Goal: Task Accomplishment & Management: Manage account settings

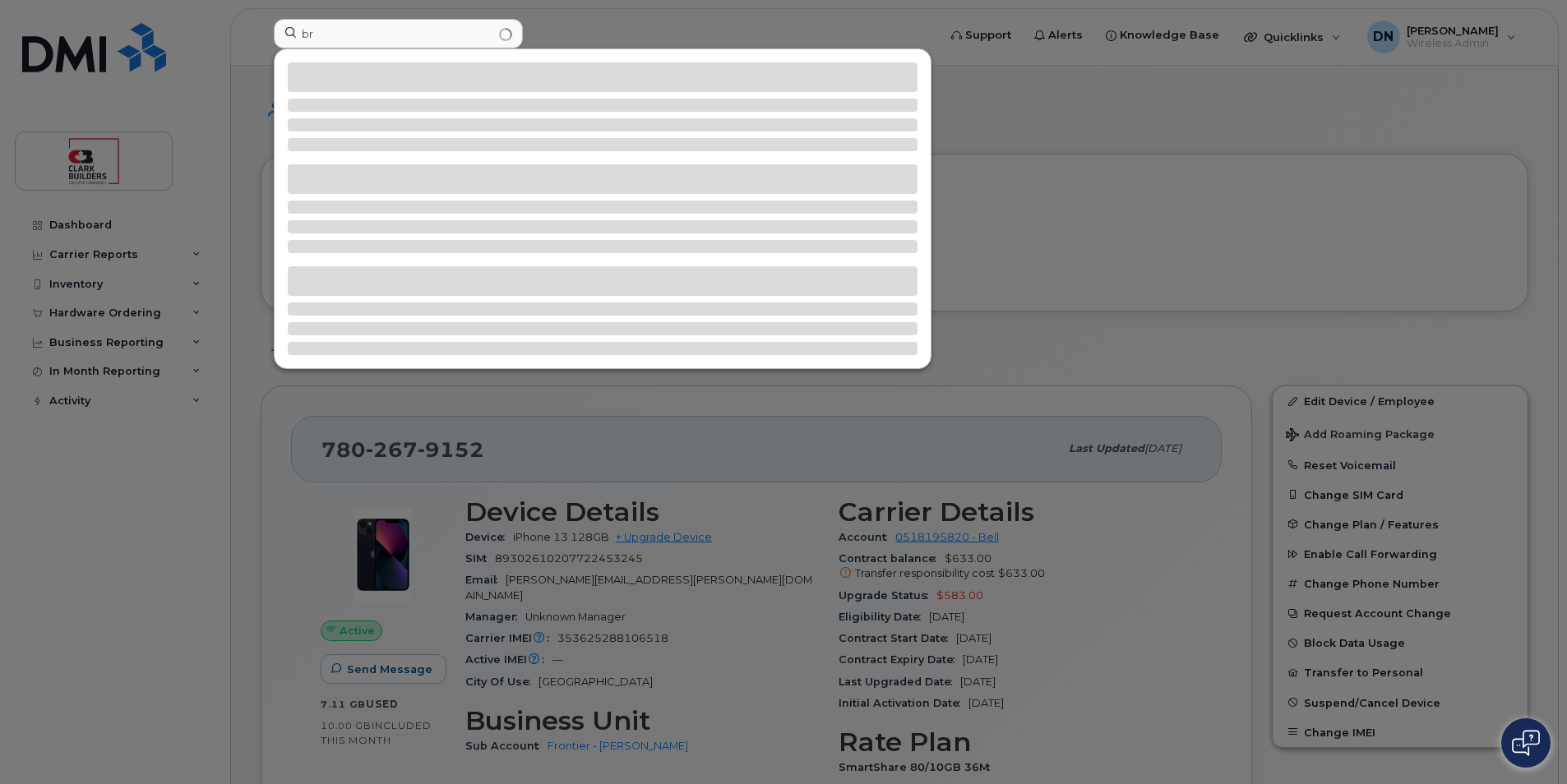
type input "b"
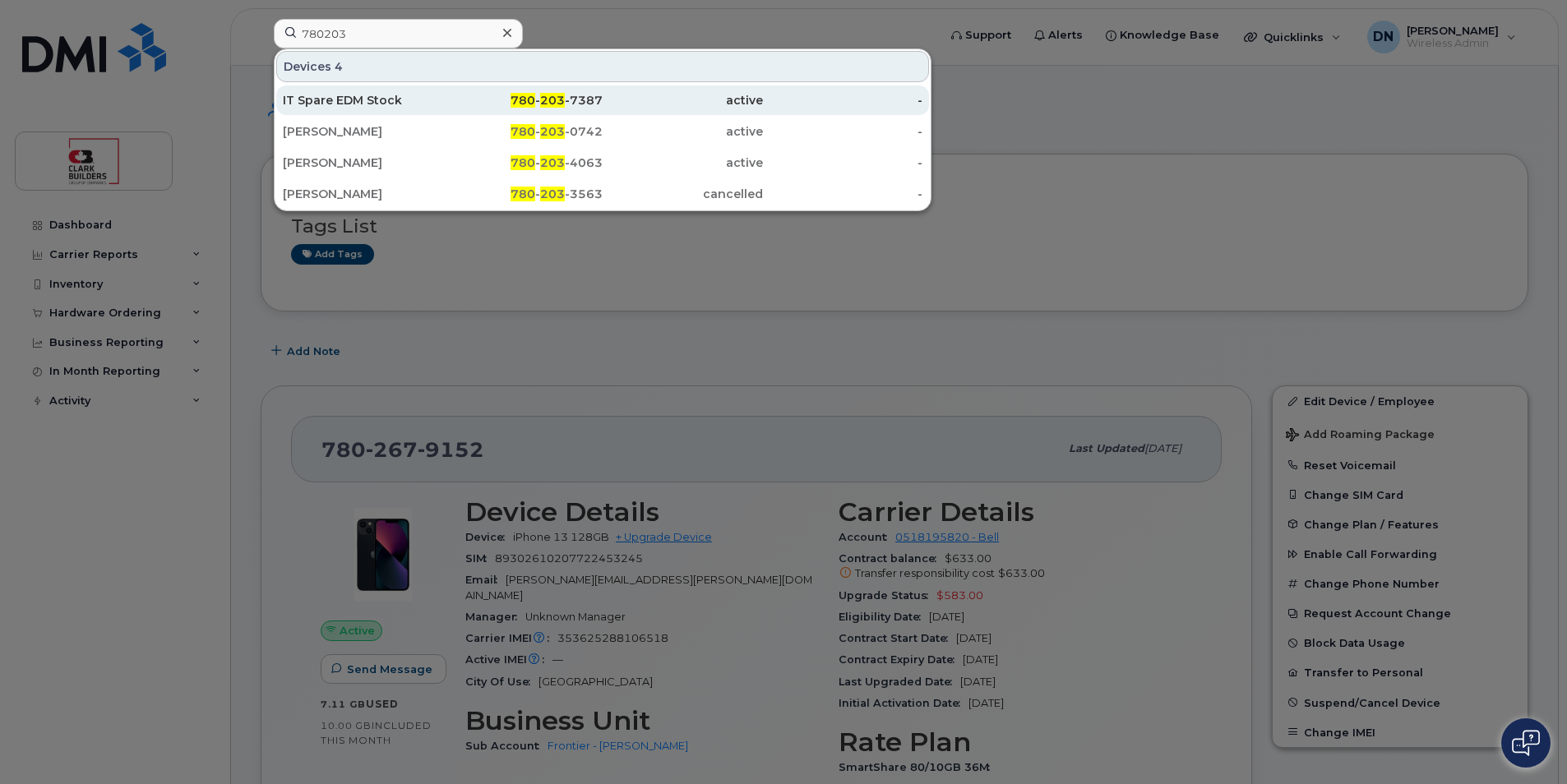
type input "780203"
click at [608, 107] on div "active" at bounding box center [683, 100] width 160 height 17
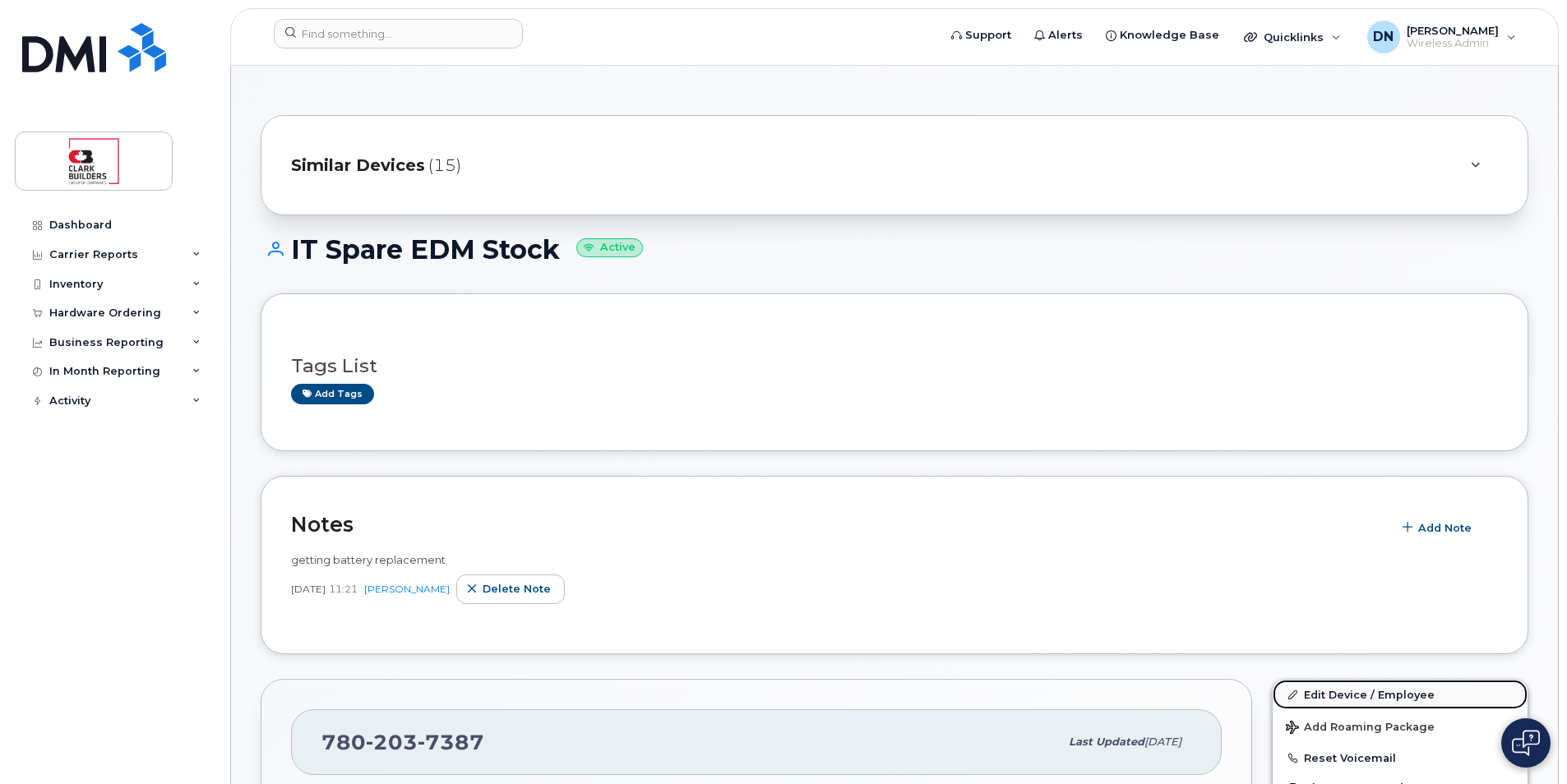
click at [1340, 689] on link "Edit Device / Employee" at bounding box center [1401, 694] width 255 height 29
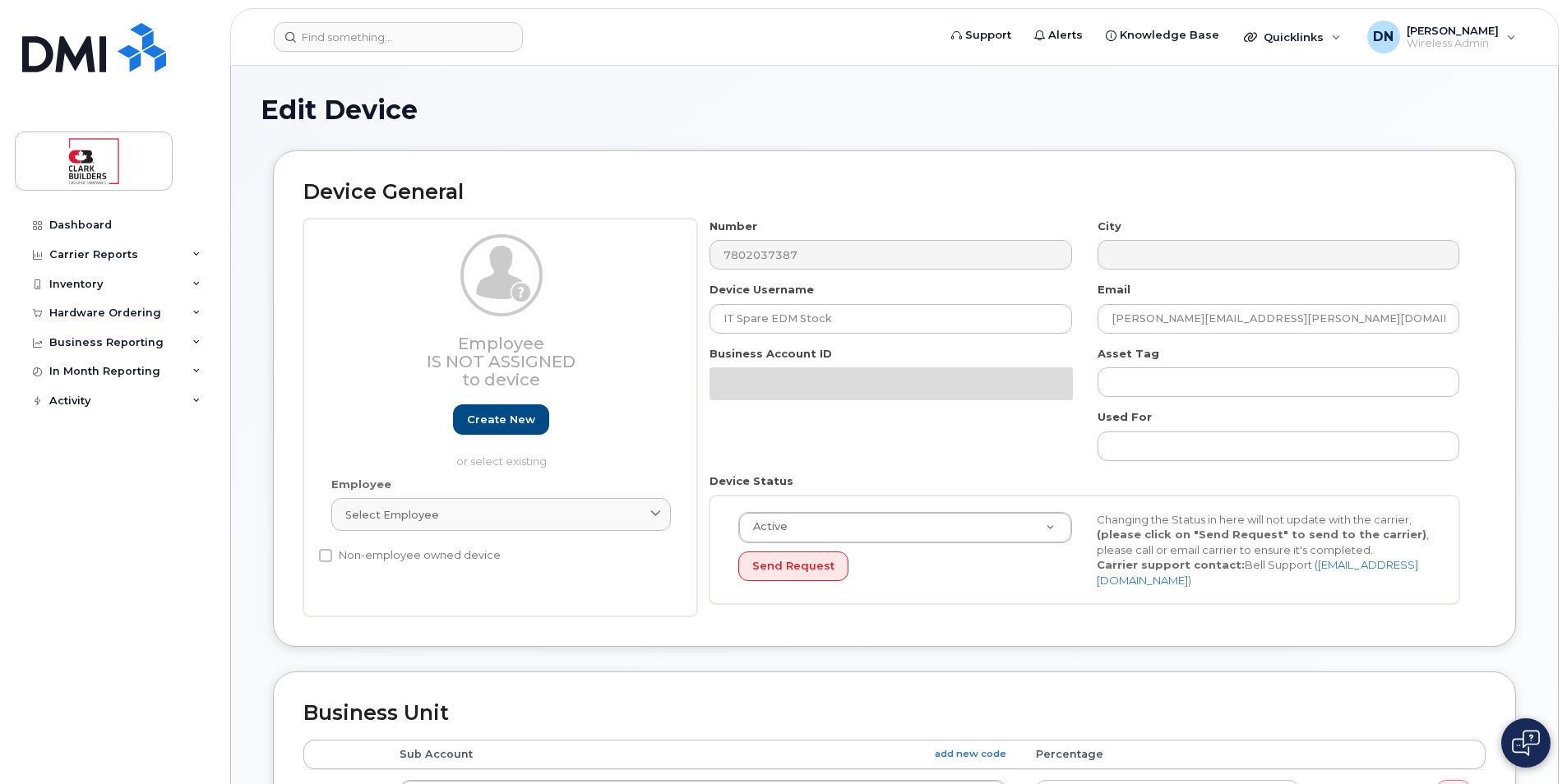
select select "24207"
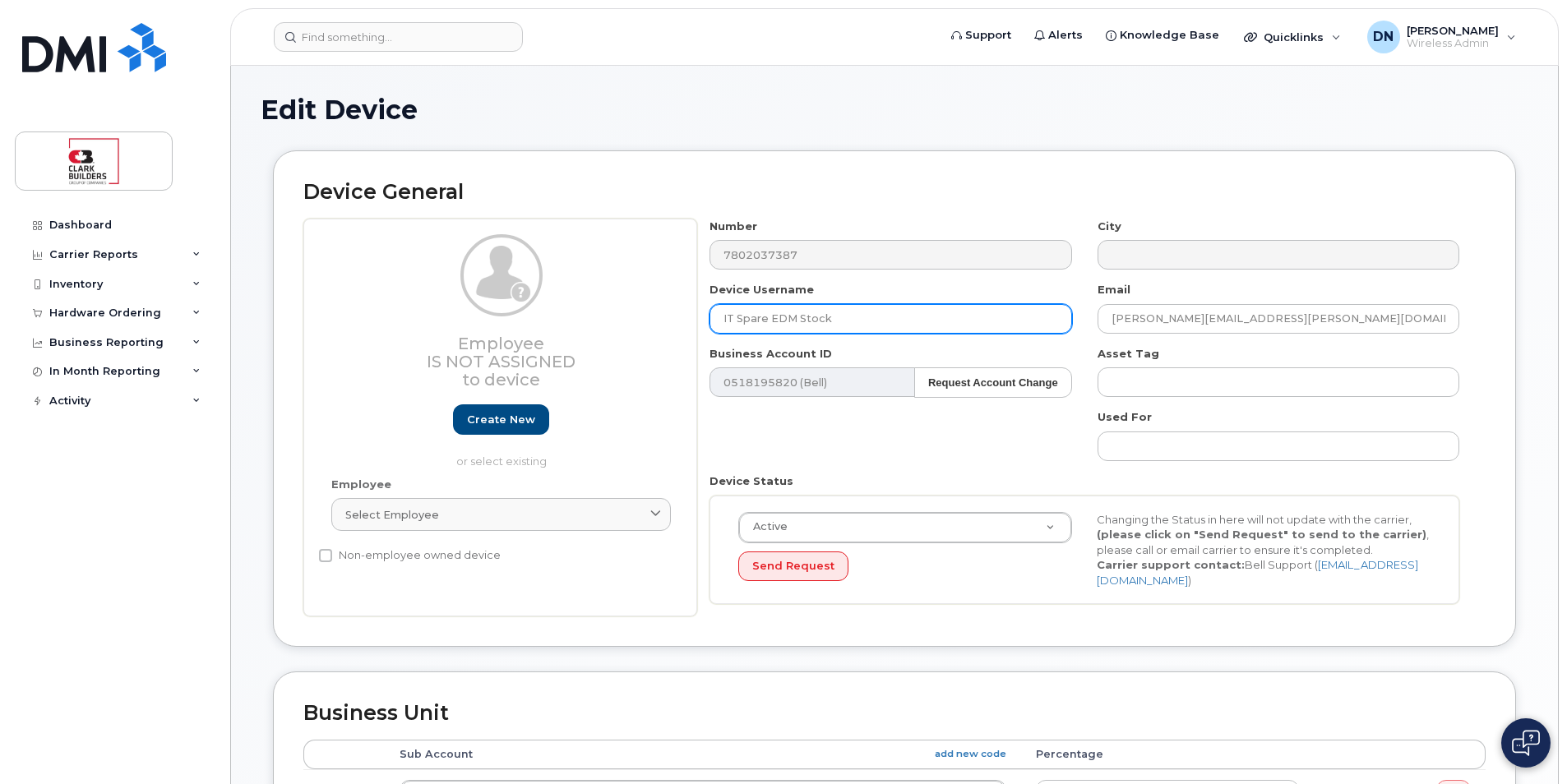
drag, startPoint x: 884, startPoint y: 319, endPoint x: 513, endPoint y: 292, distance: 372.0
click at [513, 292] on div "Employee Is not assigned to device Create new or select existing Employee Selec…" at bounding box center [895, 418] width 1183 height 398
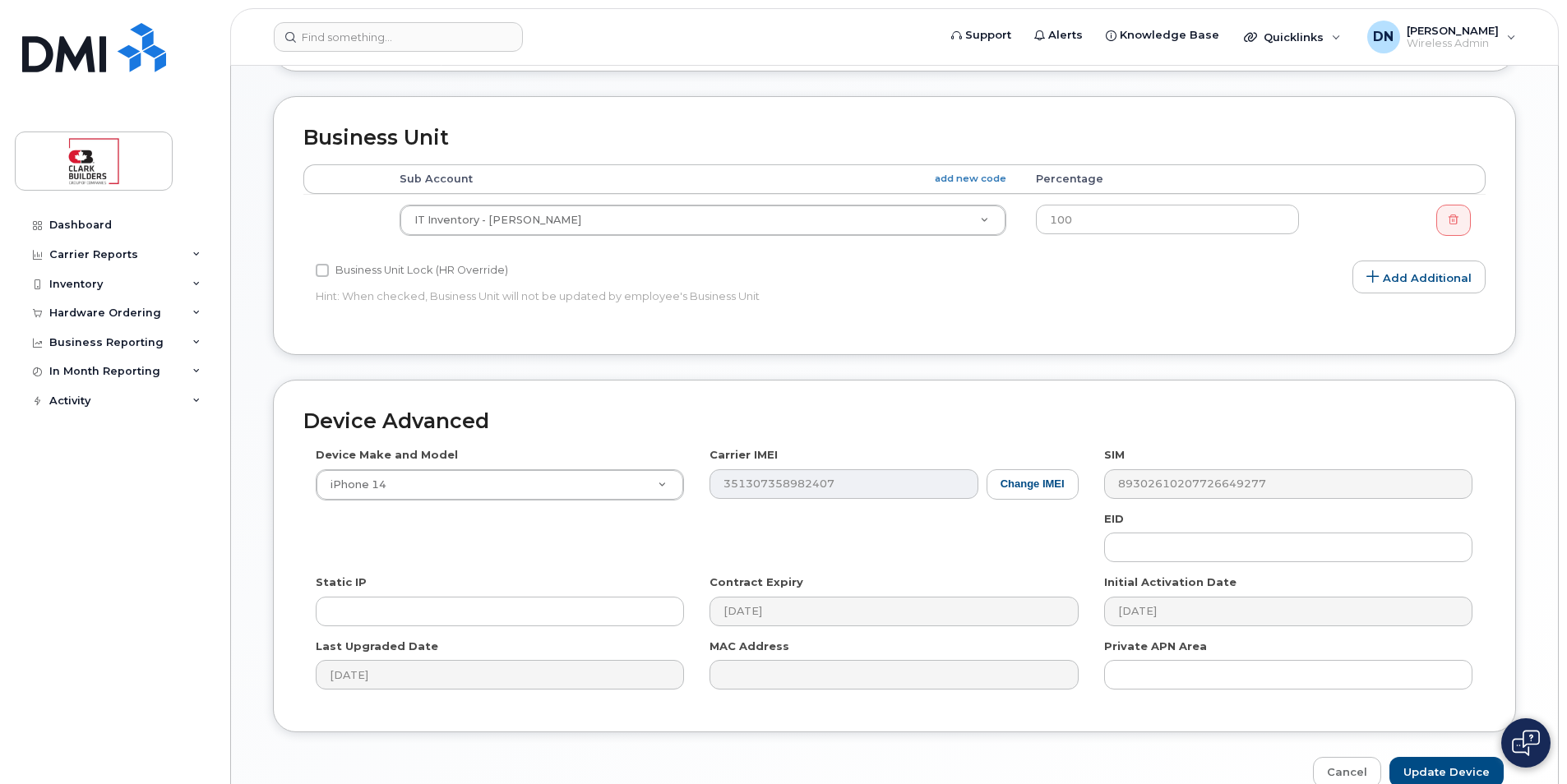
scroll to position [661, 0]
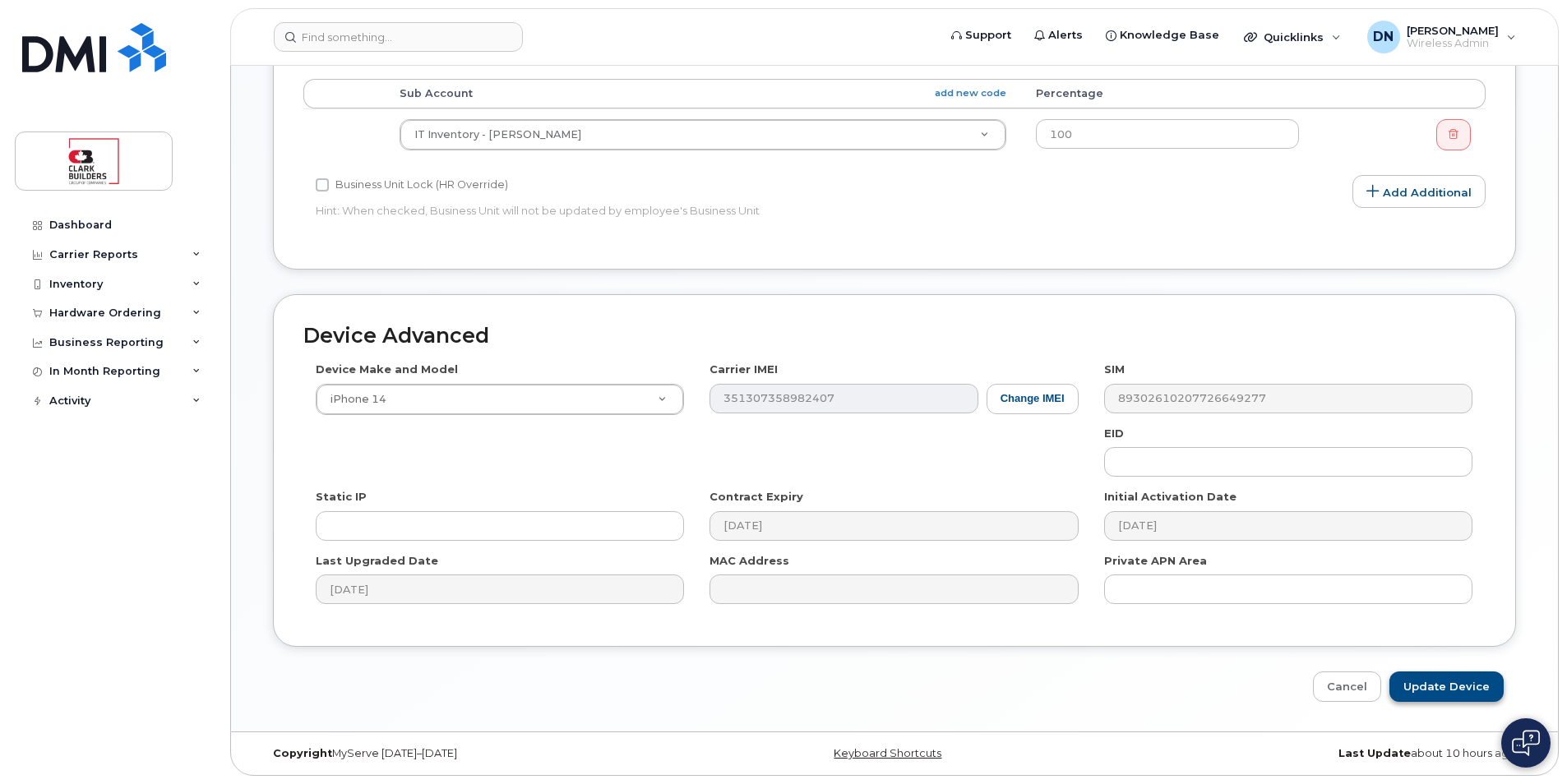
type input "Juan Sanabria"
click at [1419, 688] on input "Update Device" at bounding box center [1447, 687] width 114 height 30
type input "Saving..."
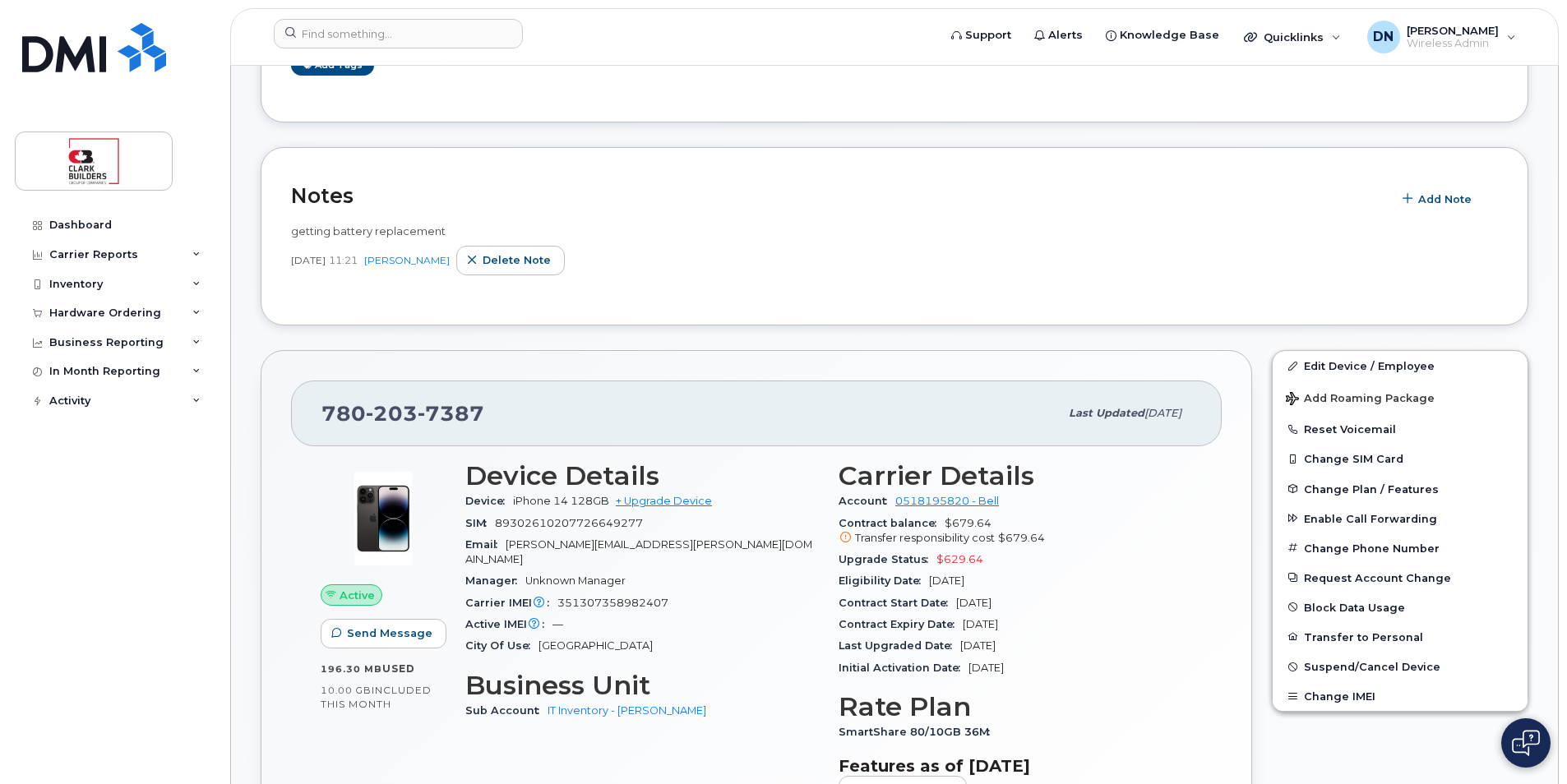
scroll to position [575, 0]
